Goal: Go to known website: Go to known website

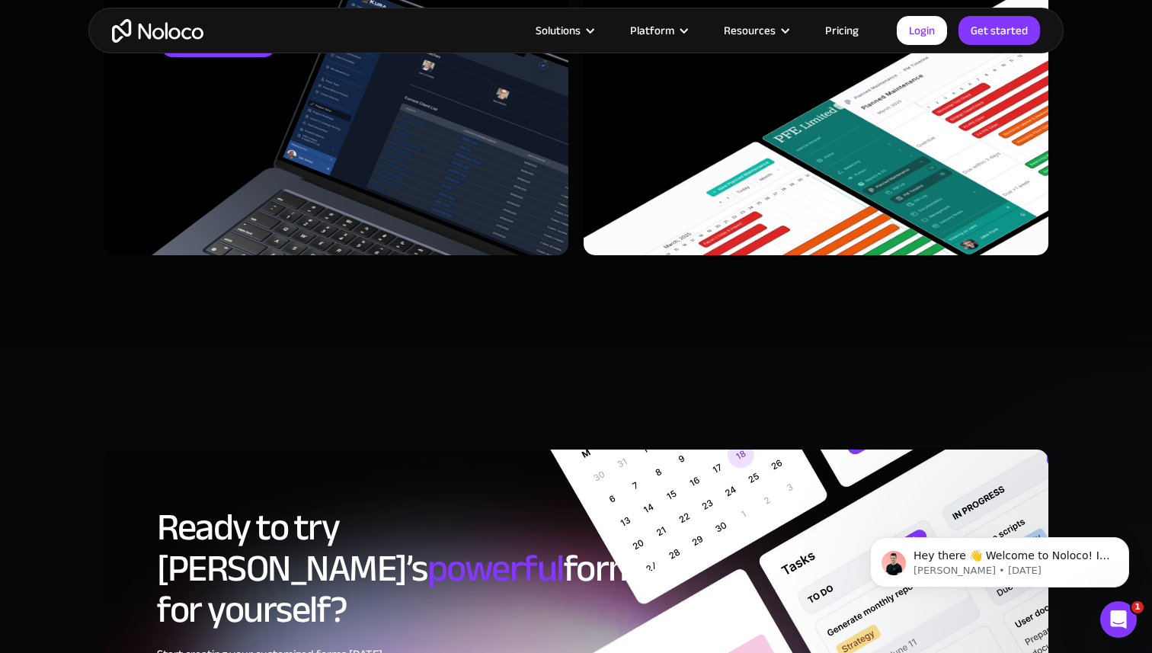
scroll to position [5072, 0]
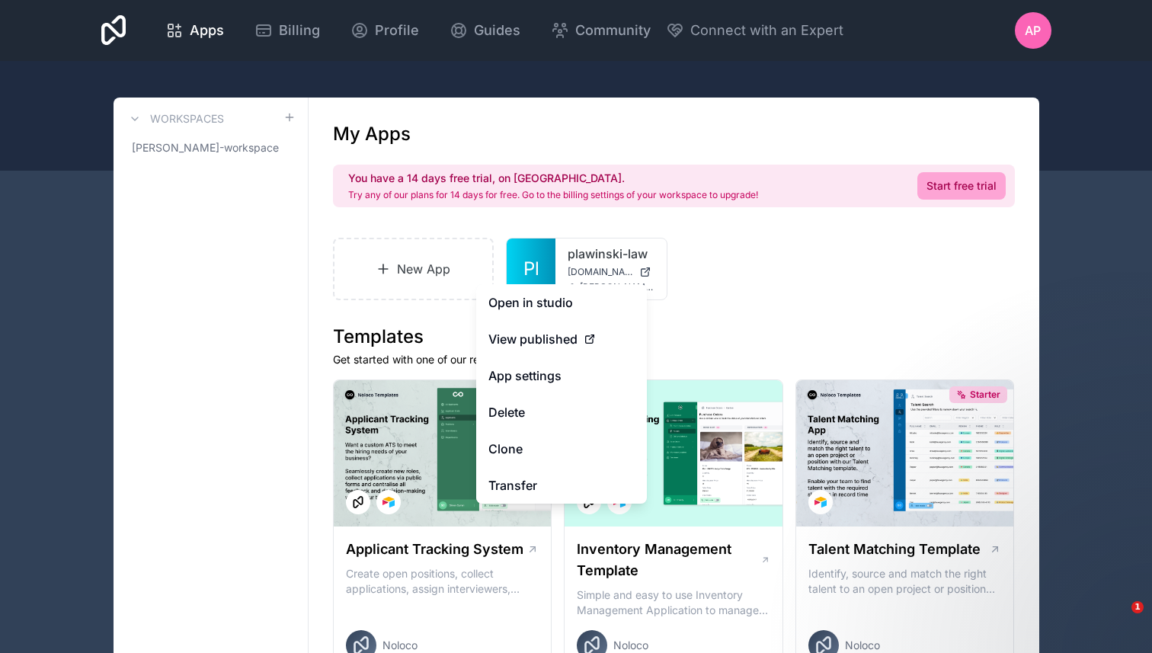
scroll to position [56, 0]
